Goal: Transaction & Acquisition: Register for event/course

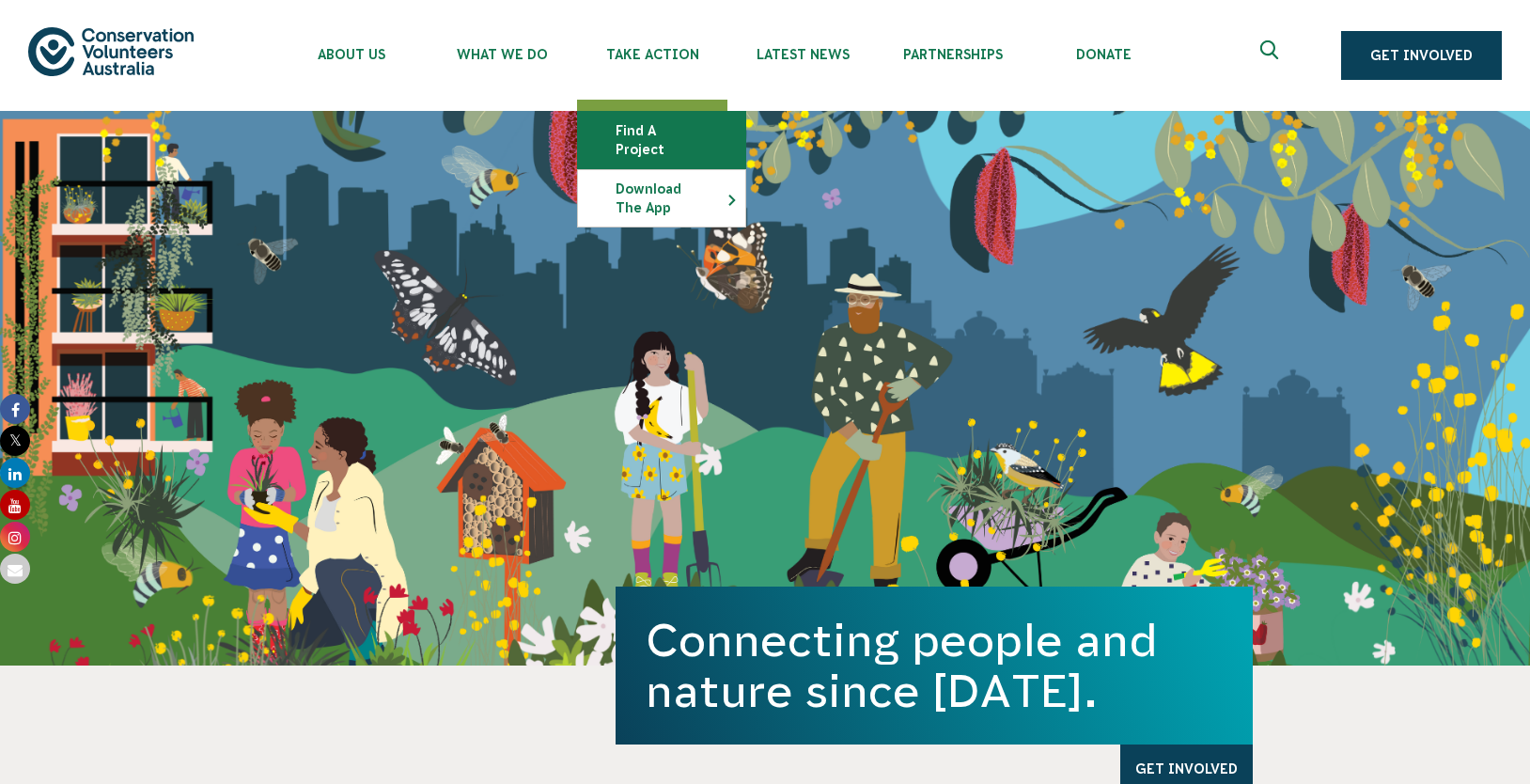
click at [668, 116] on link "Find a project" at bounding box center [662, 140] width 167 height 56
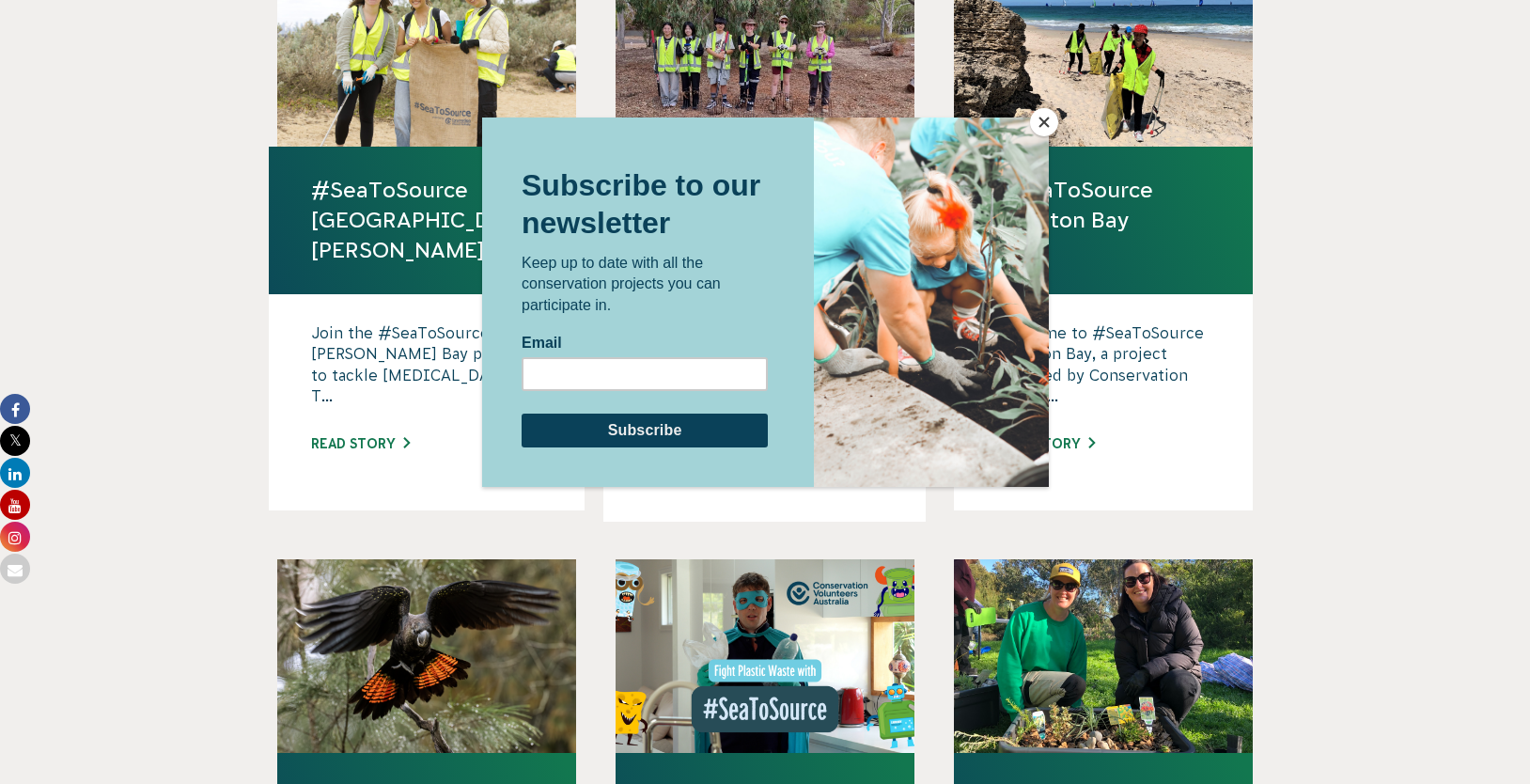
scroll to position [1315, 0]
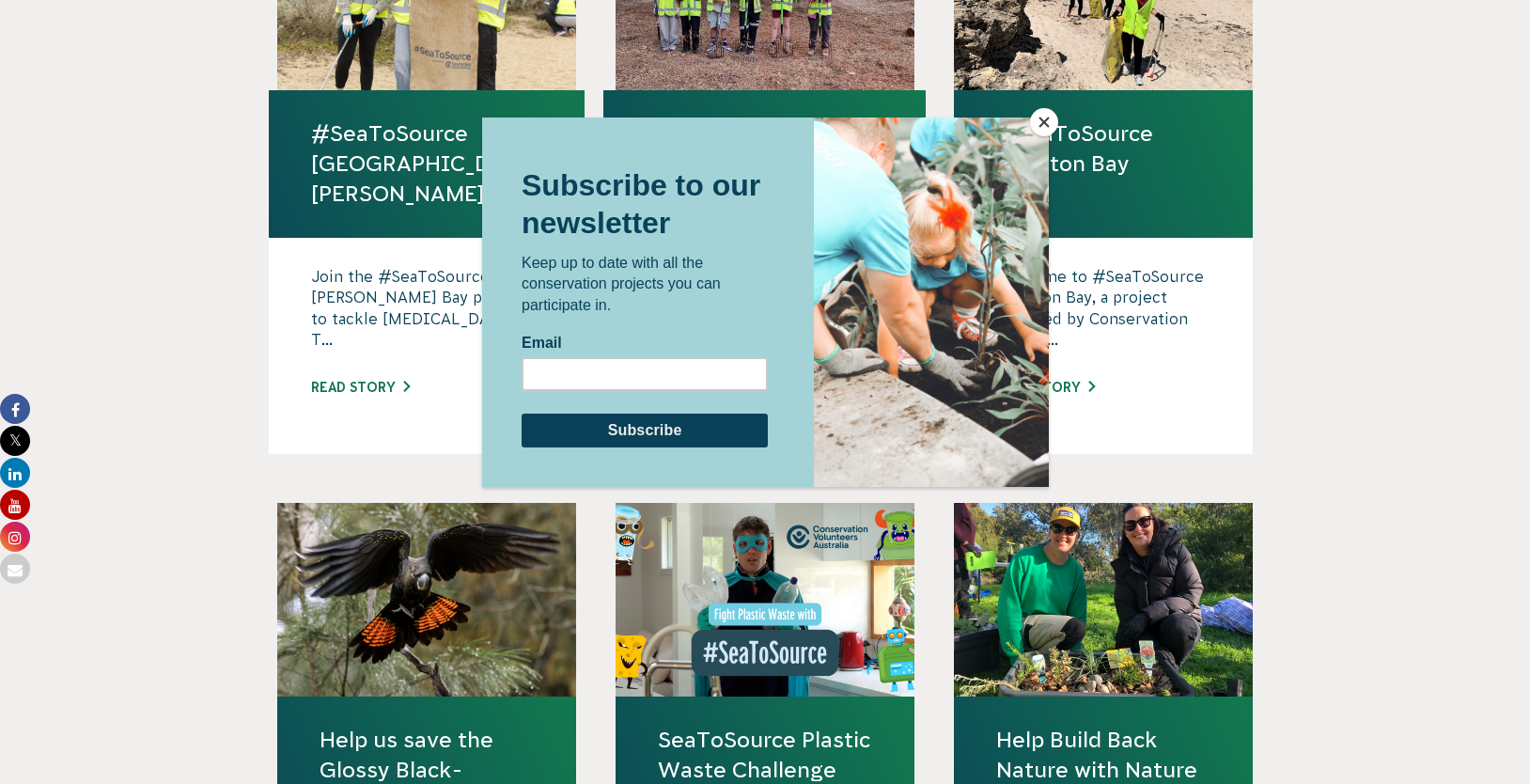
click at [1047, 118] on button "Close" at bounding box center [1044, 122] width 29 height 29
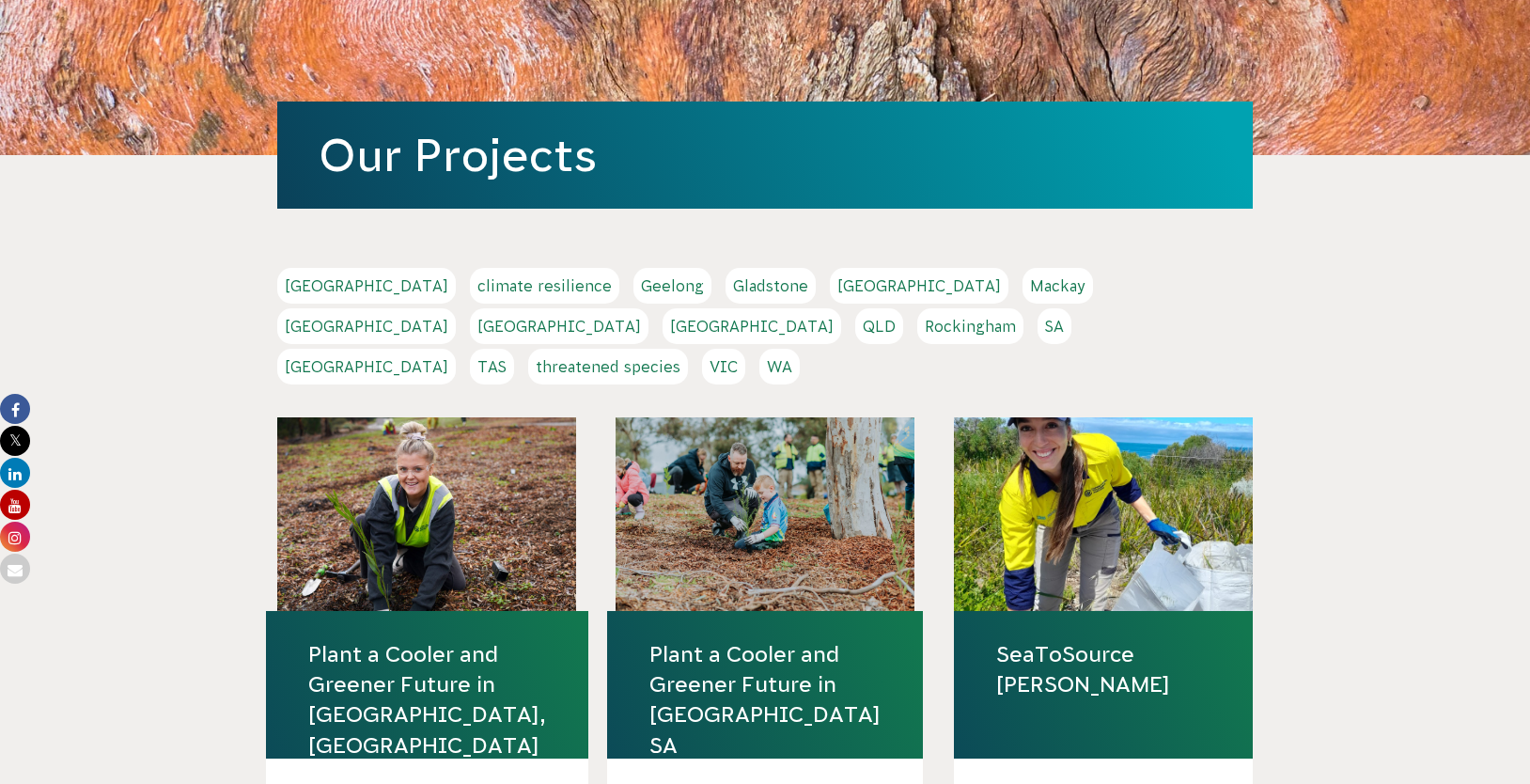
scroll to position [188, 0]
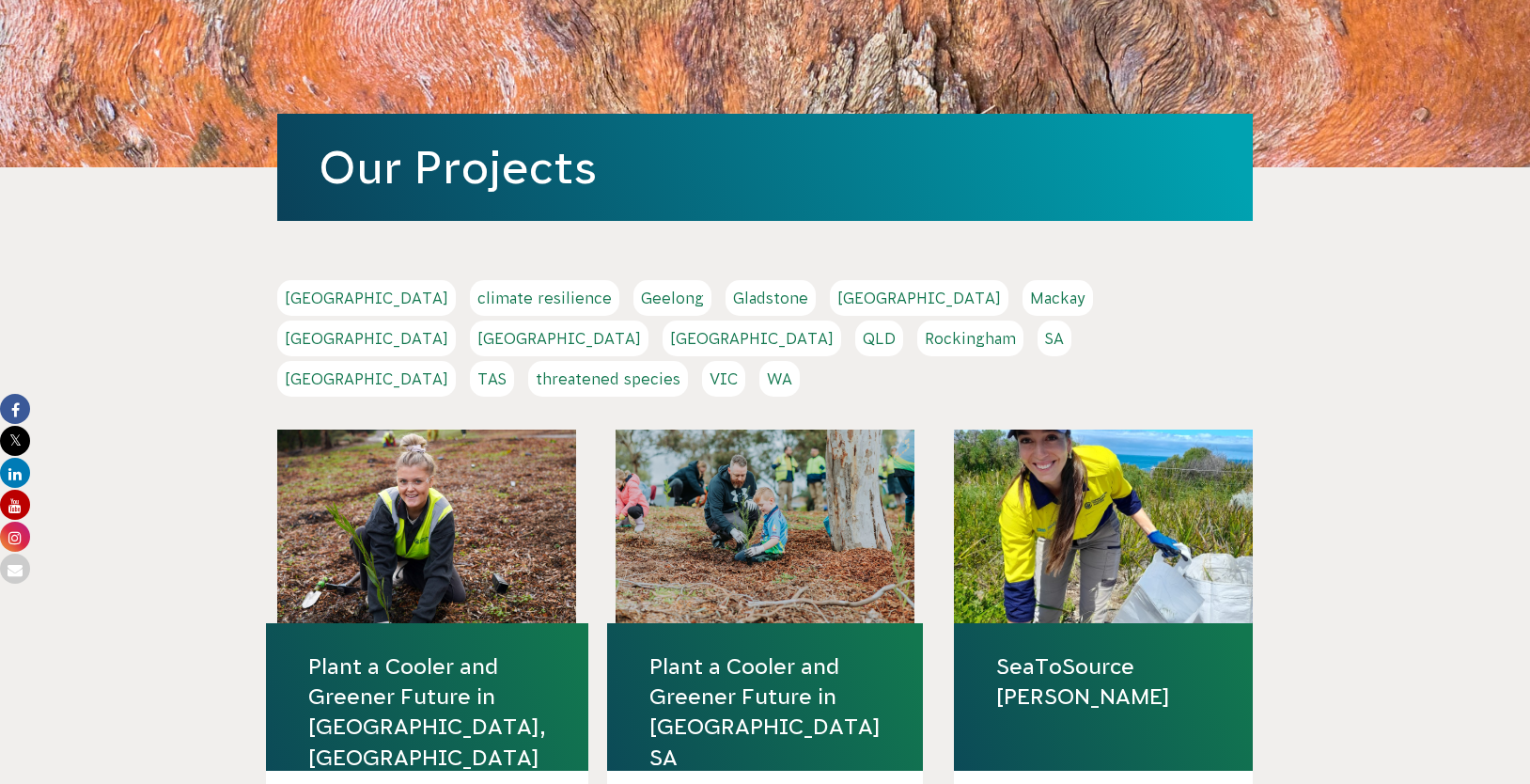
click at [648, 321] on link "[GEOGRAPHIC_DATA]" at bounding box center [560, 338] width 179 height 35
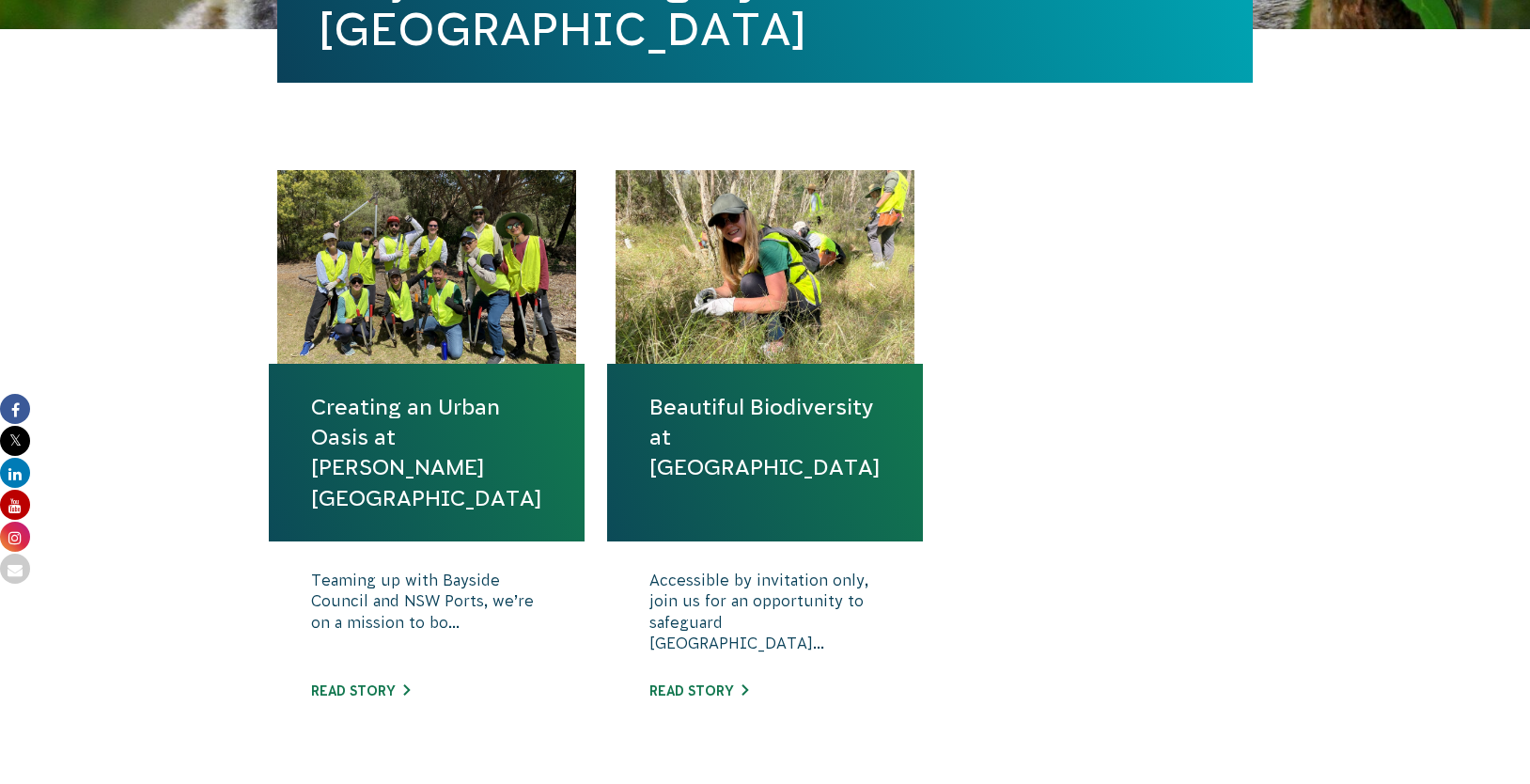
scroll to position [564, 0]
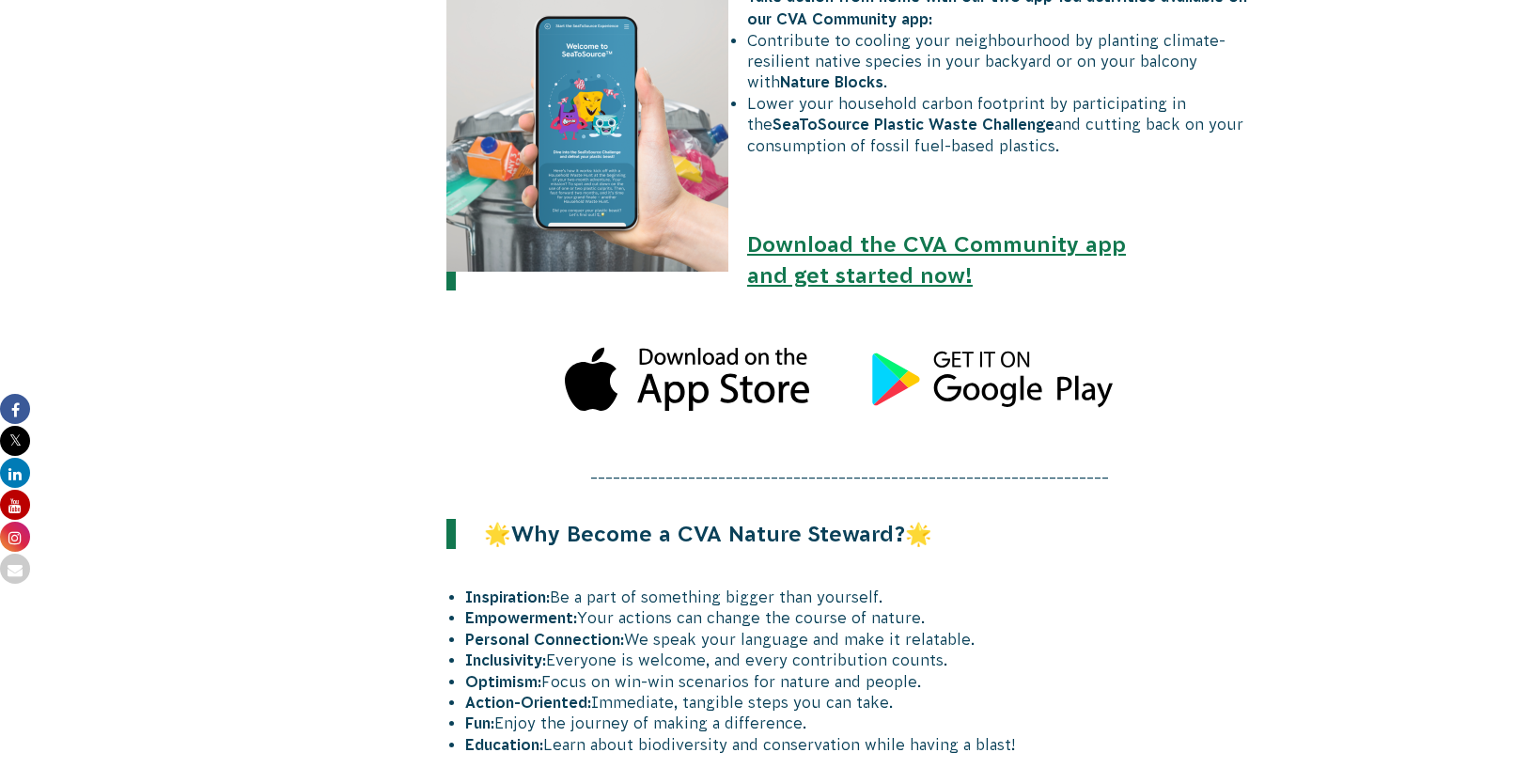
scroll to position [2256, 0]
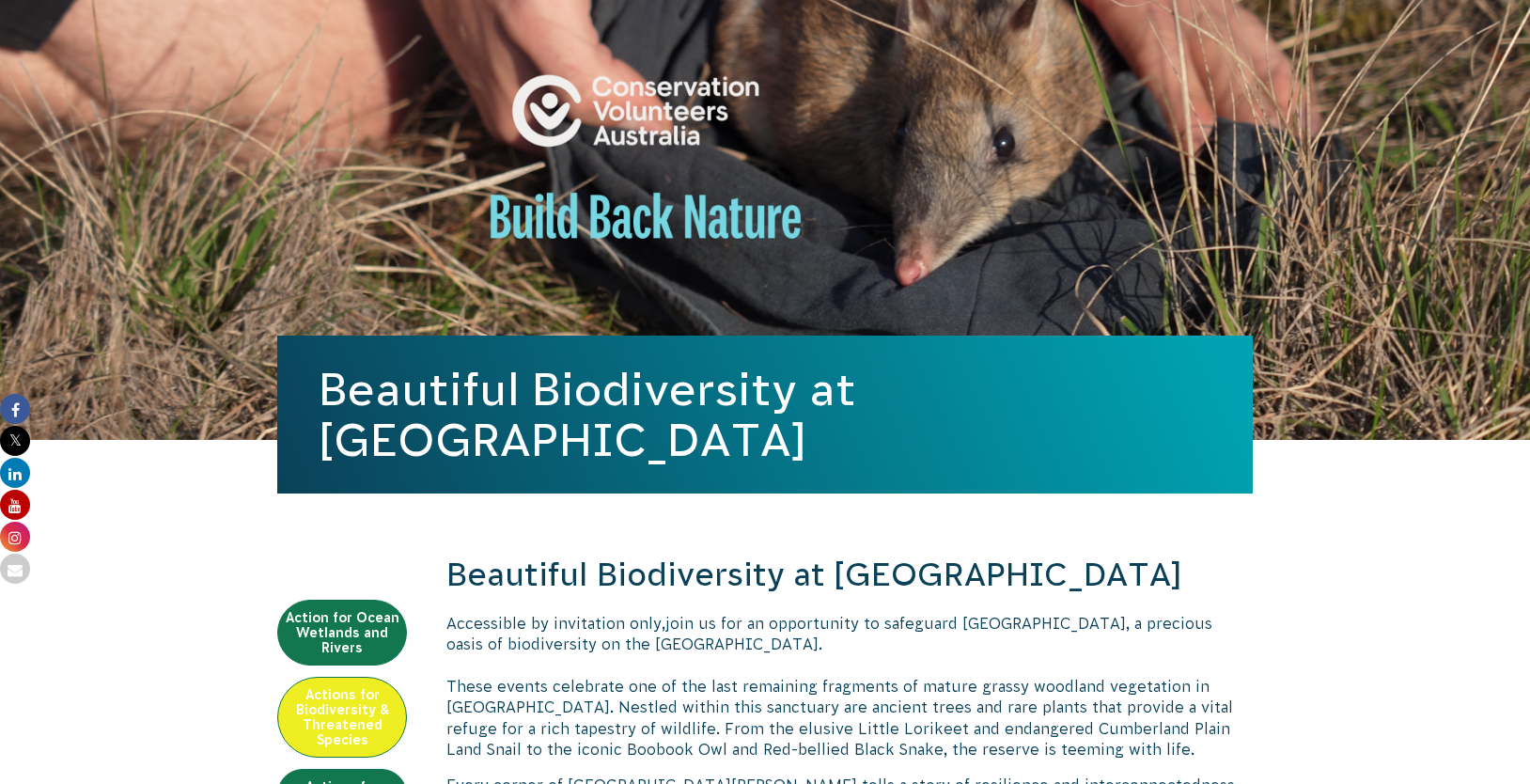
scroll to position [282, 0]
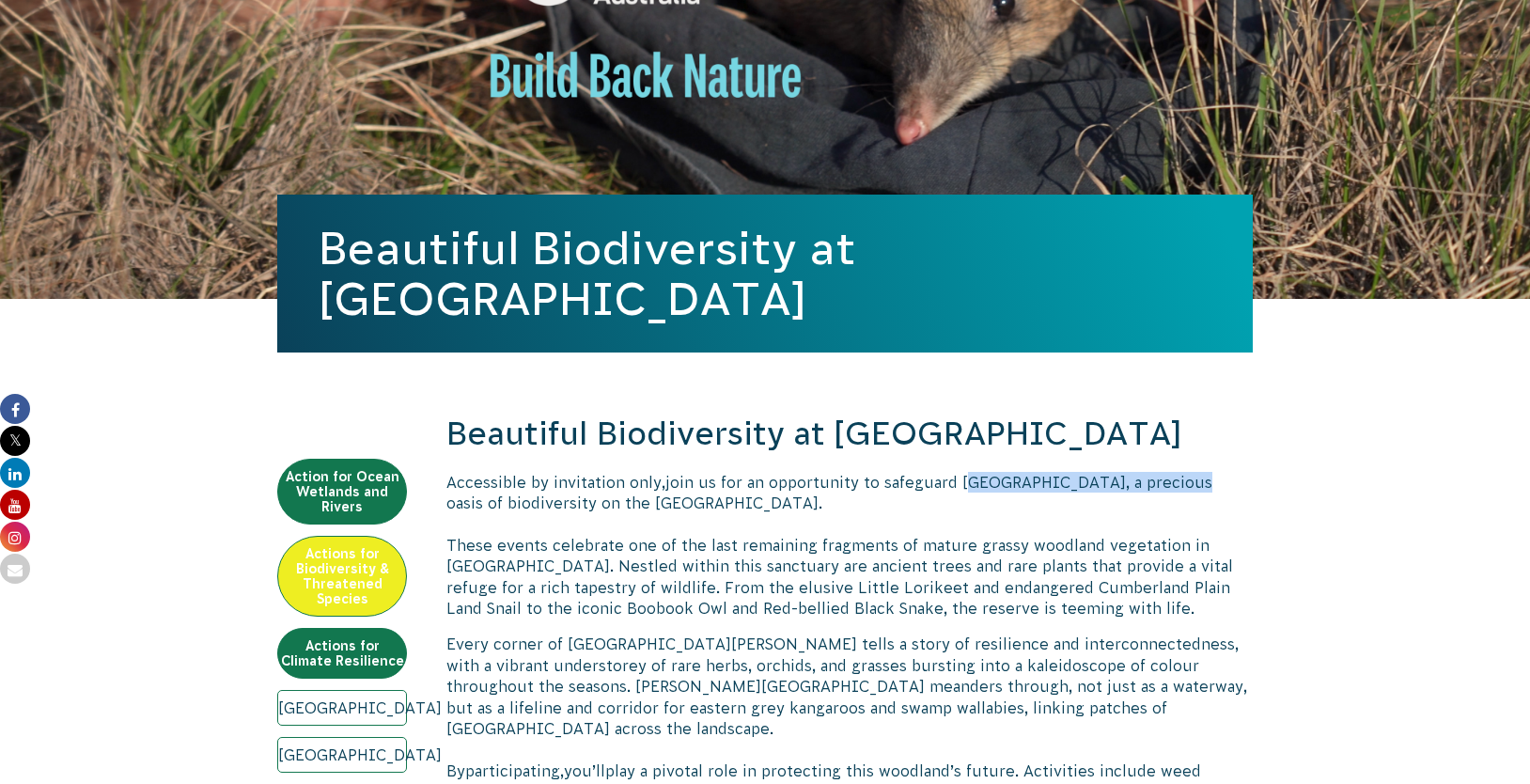
drag, startPoint x: 953, startPoint y: 482, endPoint x: 1193, endPoint y: 476, distance: 240.1
click at [1193, 476] on span "join us for an opportunity to safeguard [GEOGRAPHIC_DATA], a precious oasis of …" at bounding box center [829, 492] width 766 height 37
copy span "[GEOGRAPHIC_DATA]"
click at [824, 556] on p "Accessible by invitation only, join us for an opportunity to safeguard [GEOGRAP…" at bounding box center [850, 546] width 807 height 148
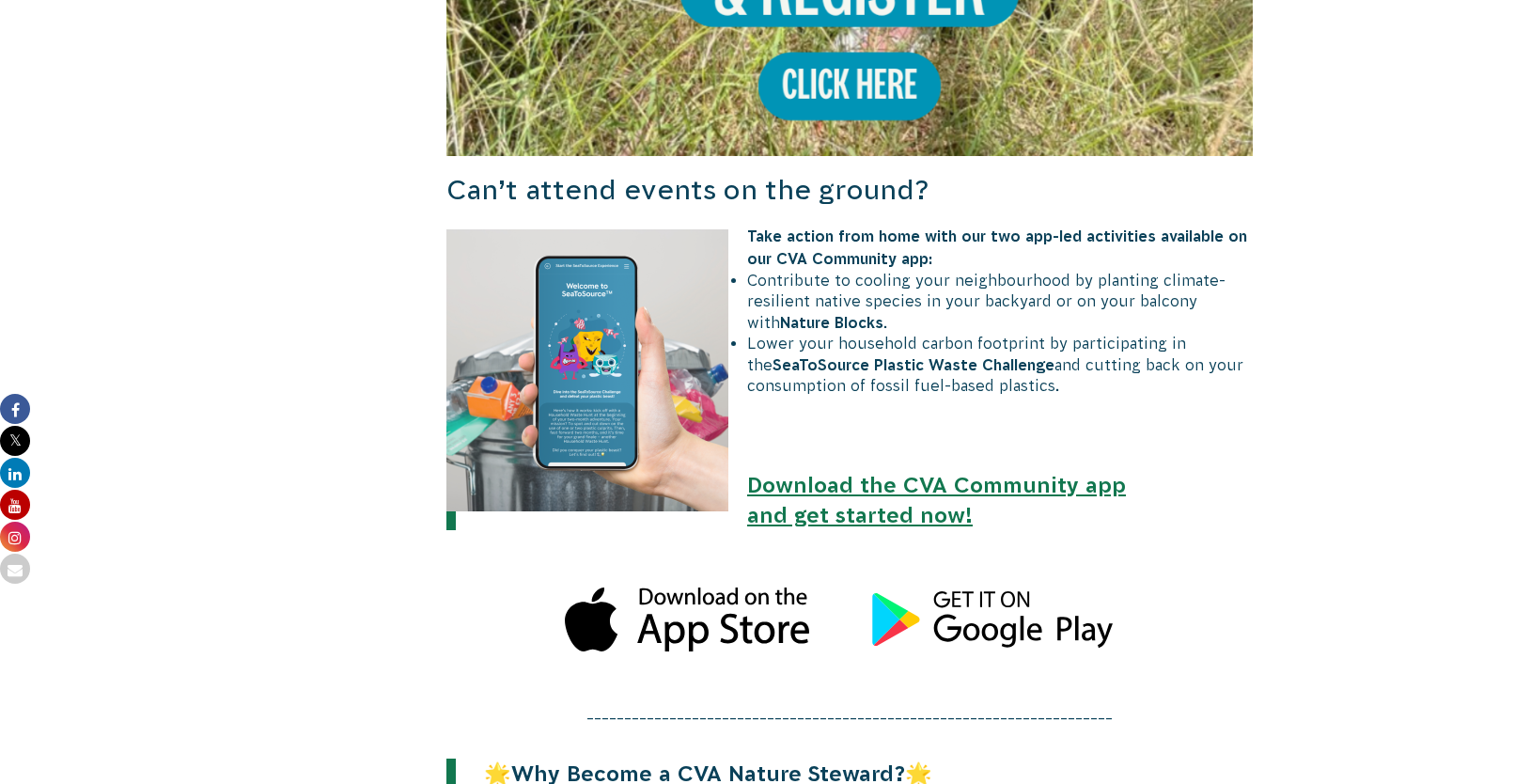
scroll to position [1598, 0]
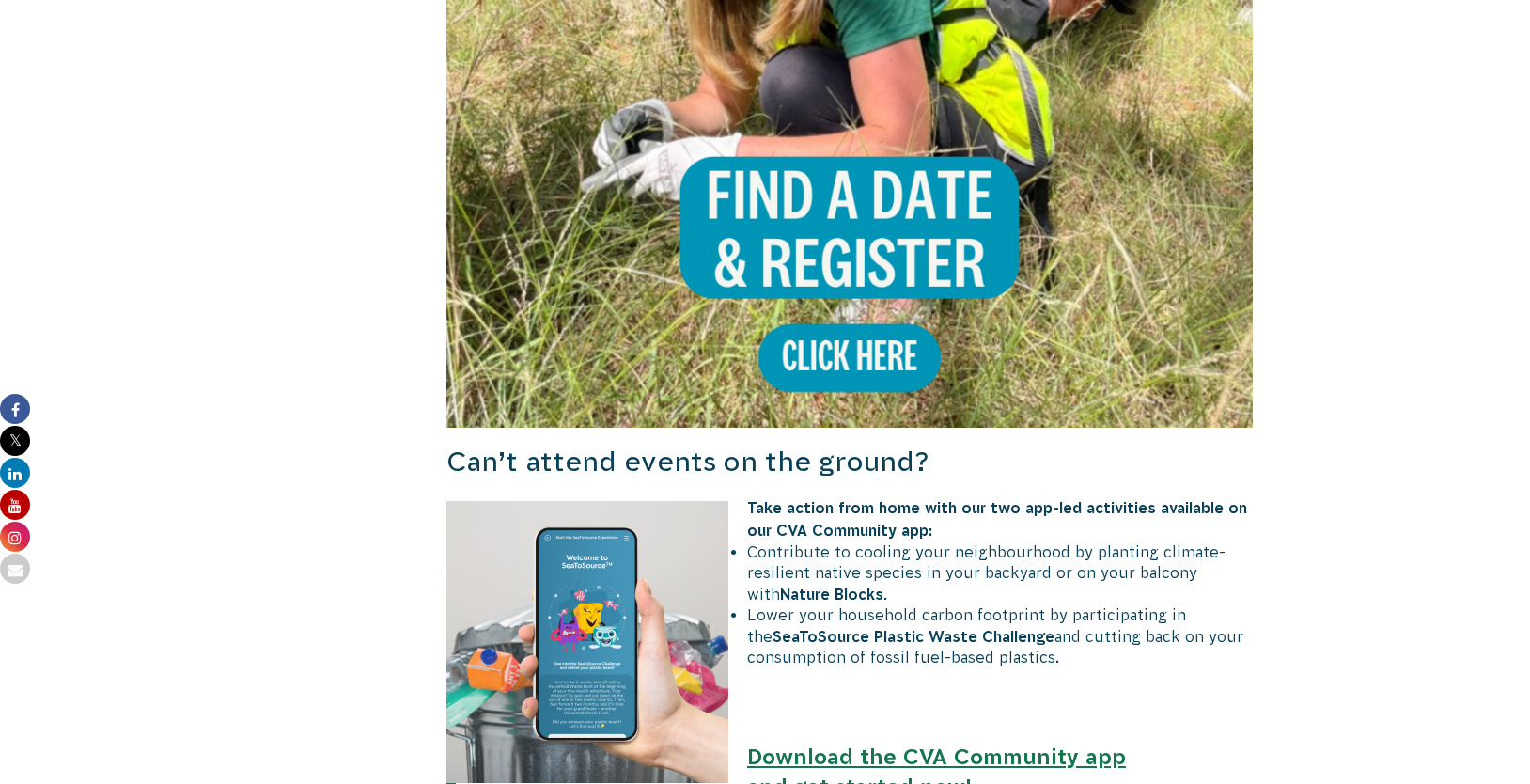
click at [845, 328] on img at bounding box center [850, 25] width 807 height 807
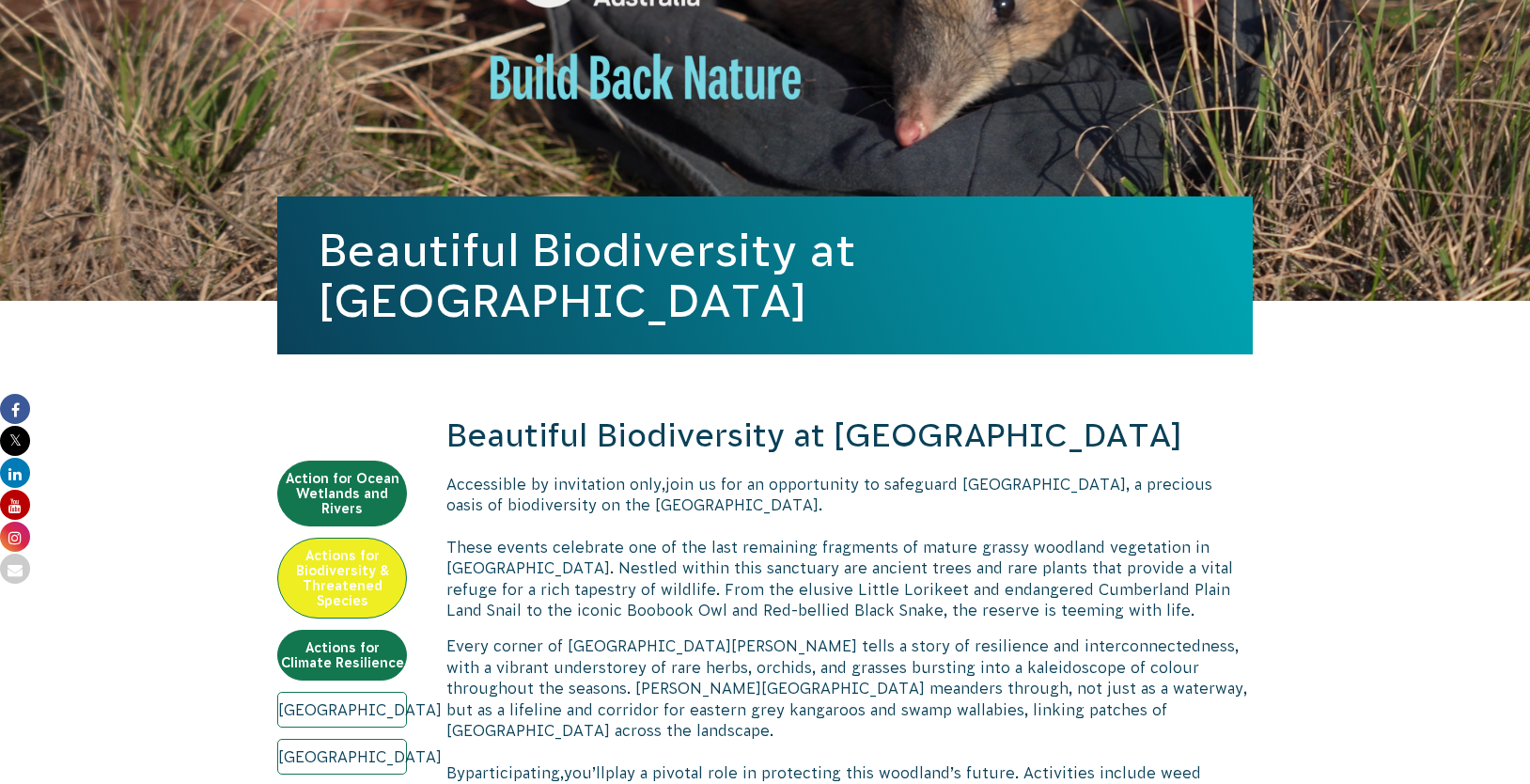
scroll to position [0, 0]
